Goal: Use online tool/utility: Utilize a website feature to perform a specific function

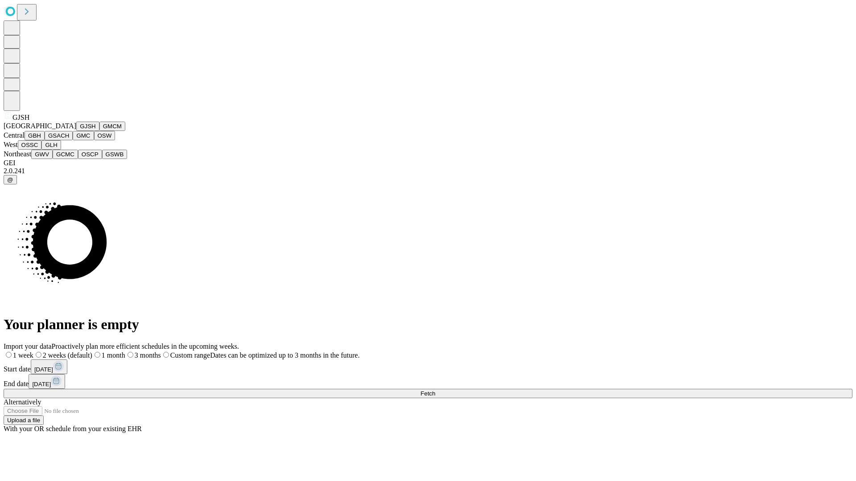
click at [76, 131] on button "GJSH" at bounding box center [87, 126] width 23 height 9
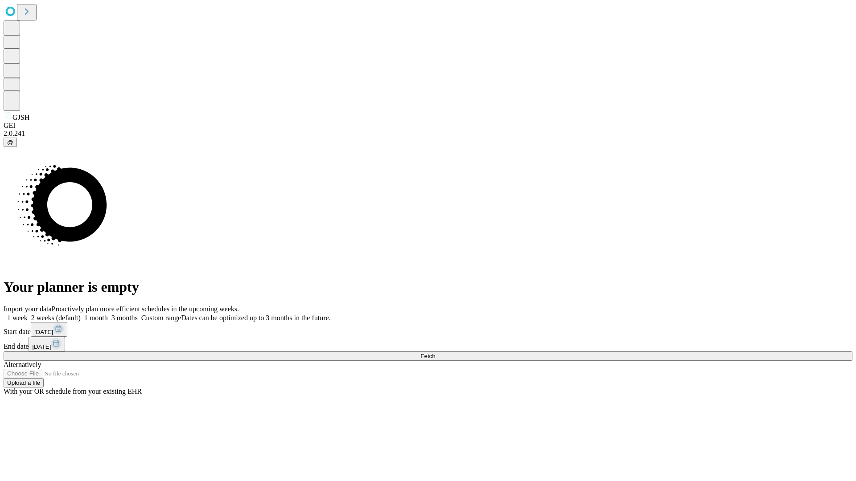
click at [81, 314] on label "2 weeks (default)" at bounding box center [54, 318] width 53 height 8
click at [435, 353] on span "Fetch" at bounding box center [427, 356] width 15 height 7
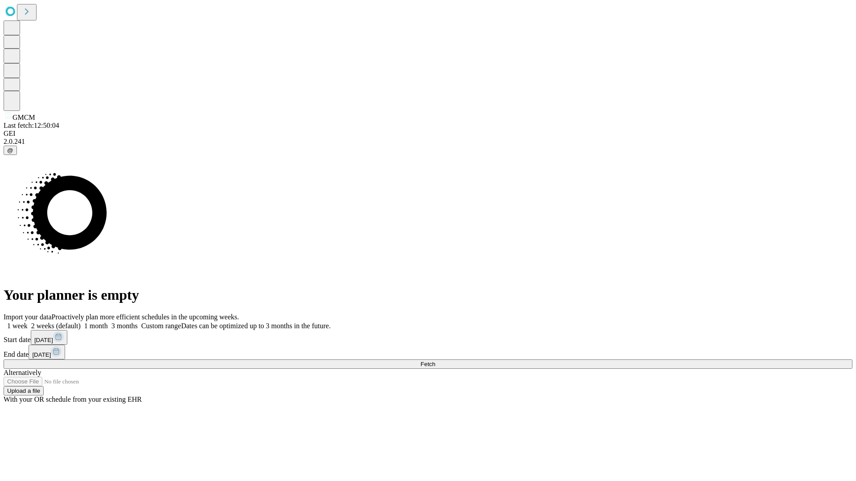
click at [81, 322] on label "2 weeks (default)" at bounding box center [54, 326] width 53 height 8
click at [435, 361] on span "Fetch" at bounding box center [427, 364] width 15 height 7
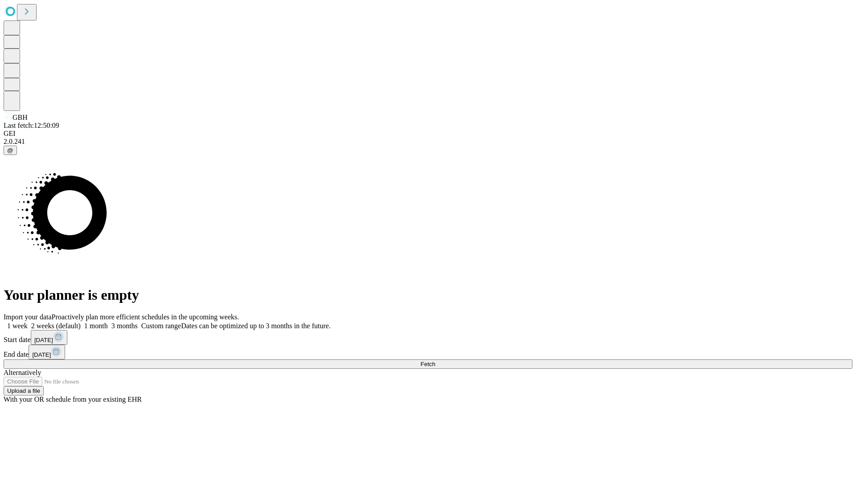
click at [81, 322] on label "2 weeks (default)" at bounding box center [54, 326] width 53 height 8
click at [435, 361] on span "Fetch" at bounding box center [427, 364] width 15 height 7
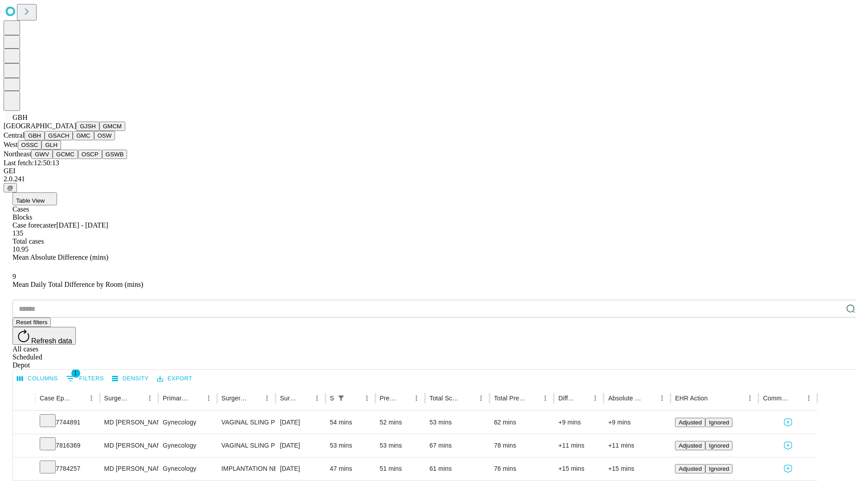
click at [69, 140] on button "GSACH" at bounding box center [59, 135] width 28 height 9
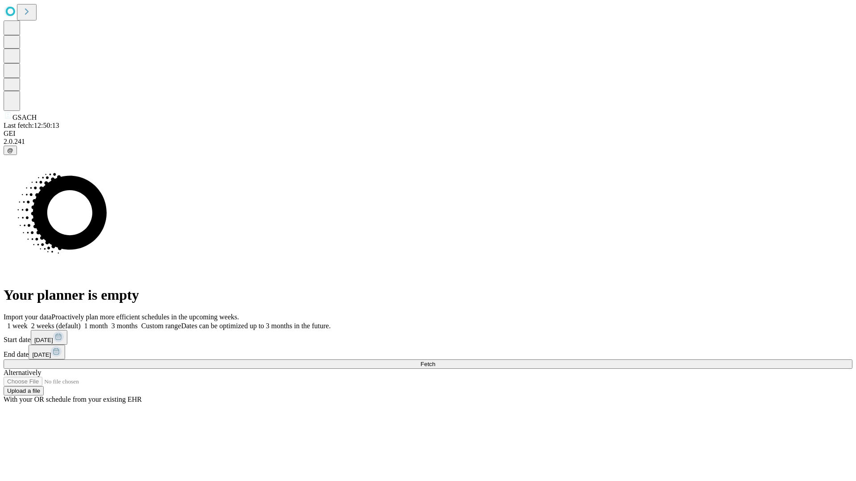
click at [81, 322] on label "2 weeks (default)" at bounding box center [54, 326] width 53 height 8
click at [435, 361] on span "Fetch" at bounding box center [427, 364] width 15 height 7
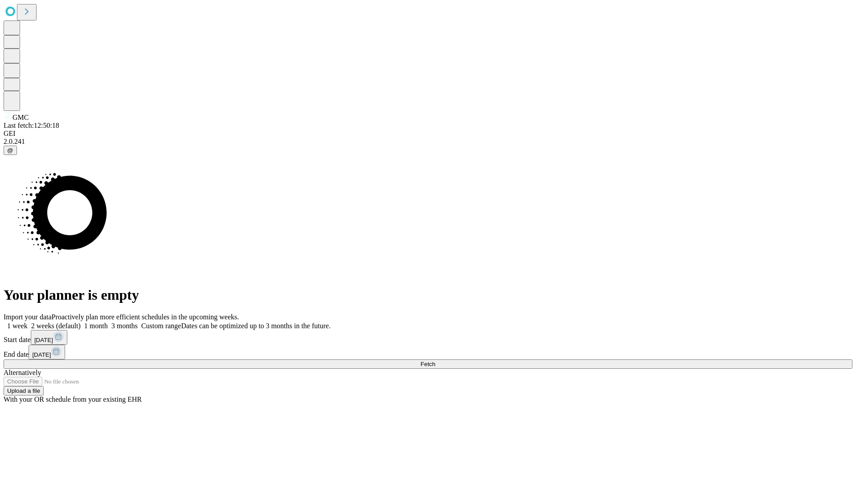
click at [81, 322] on label "2 weeks (default)" at bounding box center [54, 326] width 53 height 8
click at [435, 361] on span "Fetch" at bounding box center [427, 364] width 15 height 7
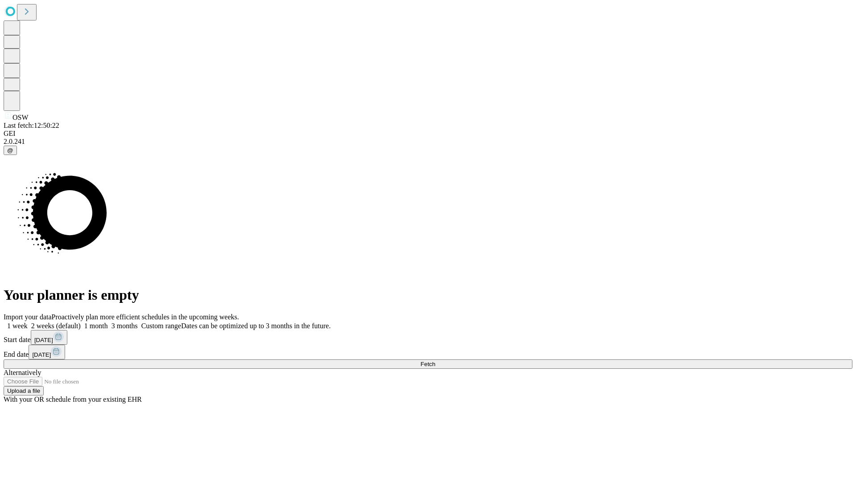
click at [435, 361] on span "Fetch" at bounding box center [427, 364] width 15 height 7
click at [81, 322] on label "2 weeks (default)" at bounding box center [54, 326] width 53 height 8
click at [435, 361] on span "Fetch" at bounding box center [427, 364] width 15 height 7
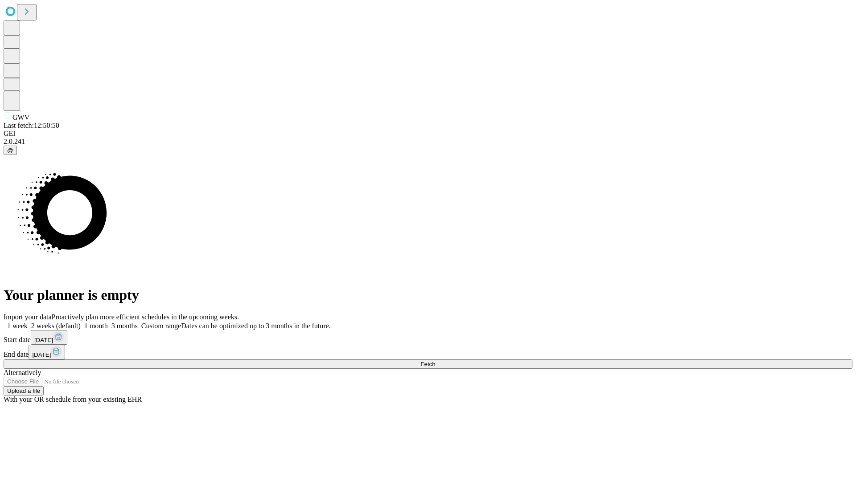
click at [435, 361] on span "Fetch" at bounding box center [427, 364] width 15 height 7
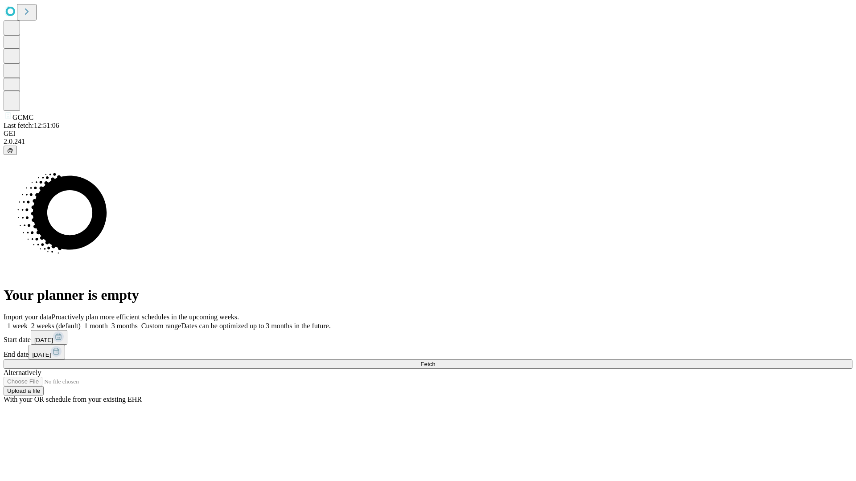
click at [435, 361] on span "Fetch" at bounding box center [427, 364] width 15 height 7
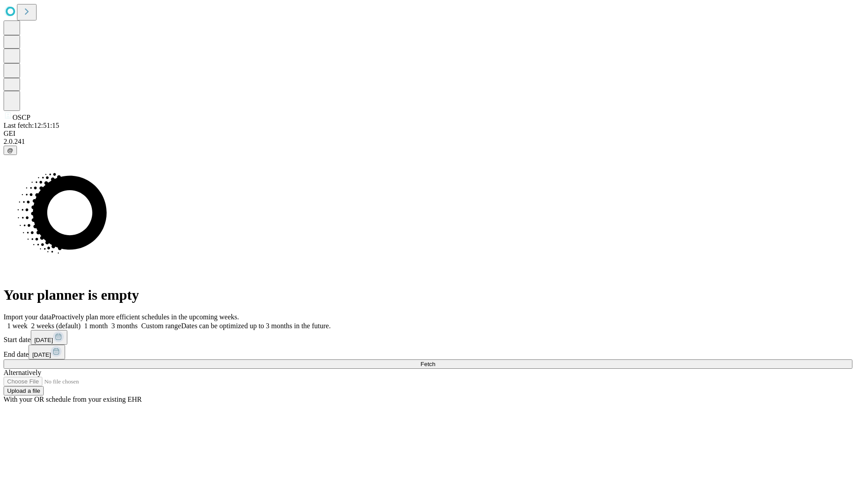
click at [435, 361] on span "Fetch" at bounding box center [427, 364] width 15 height 7
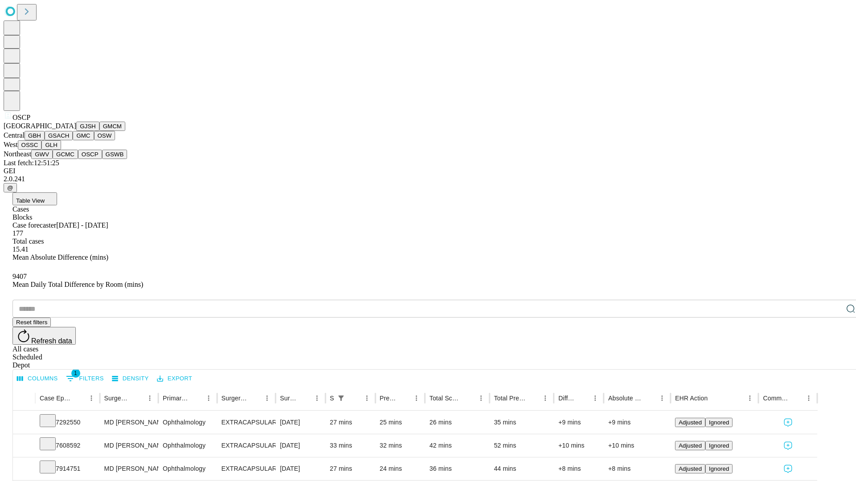
click at [102, 159] on button "GSWB" at bounding box center [114, 154] width 25 height 9
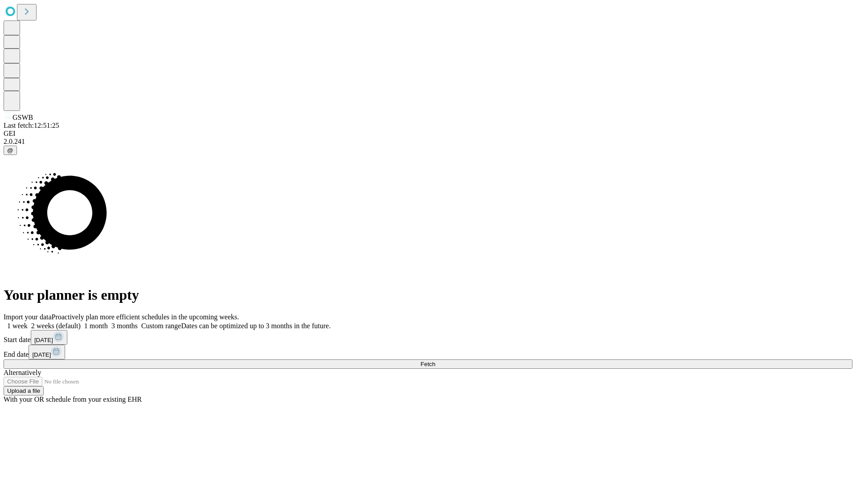
click at [81, 322] on label "2 weeks (default)" at bounding box center [54, 326] width 53 height 8
click at [435, 361] on span "Fetch" at bounding box center [427, 364] width 15 height 7
